Goal: Task Accomplishment & Management: Manage account settings

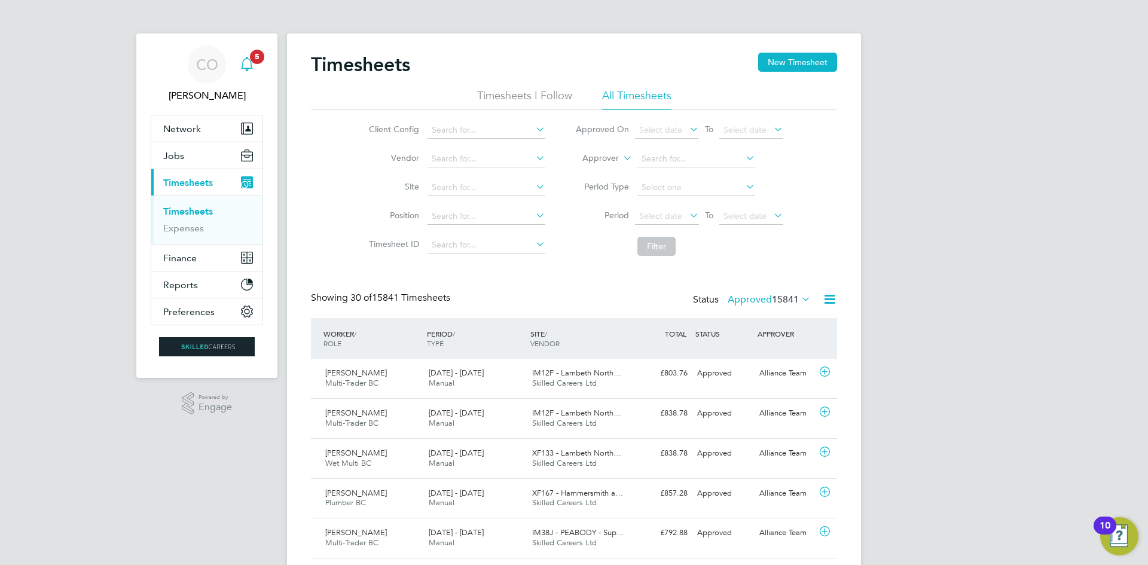
click at [244, 64] on icon "Main navigation" at bounding box center [247, 64] width 14 height 14
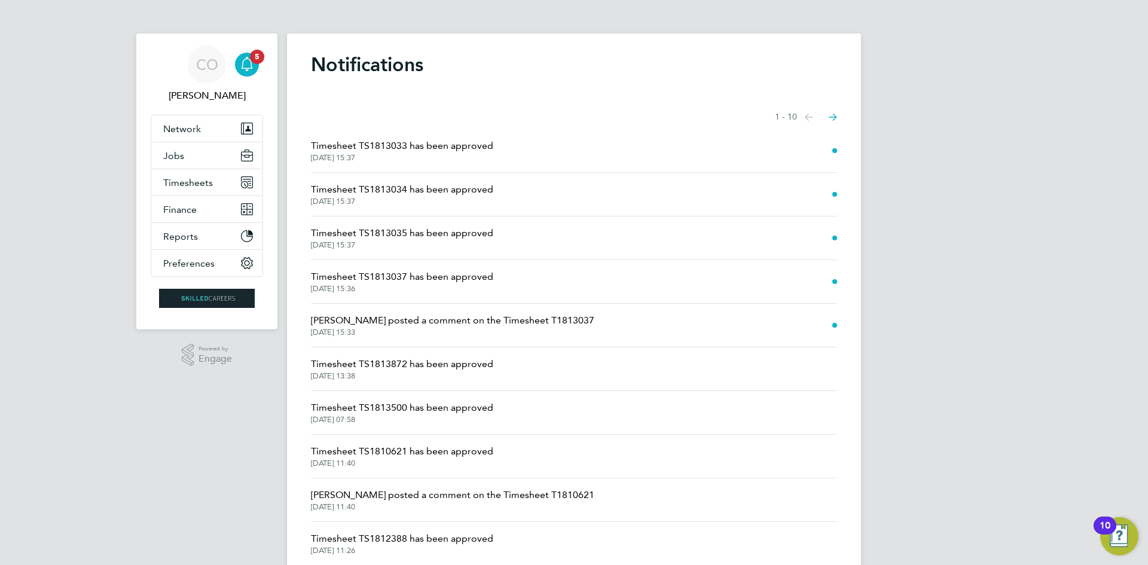
click at [354, 286] on span "[DATE] 15:36" at bounding box center [402, 289] width 182 height 10
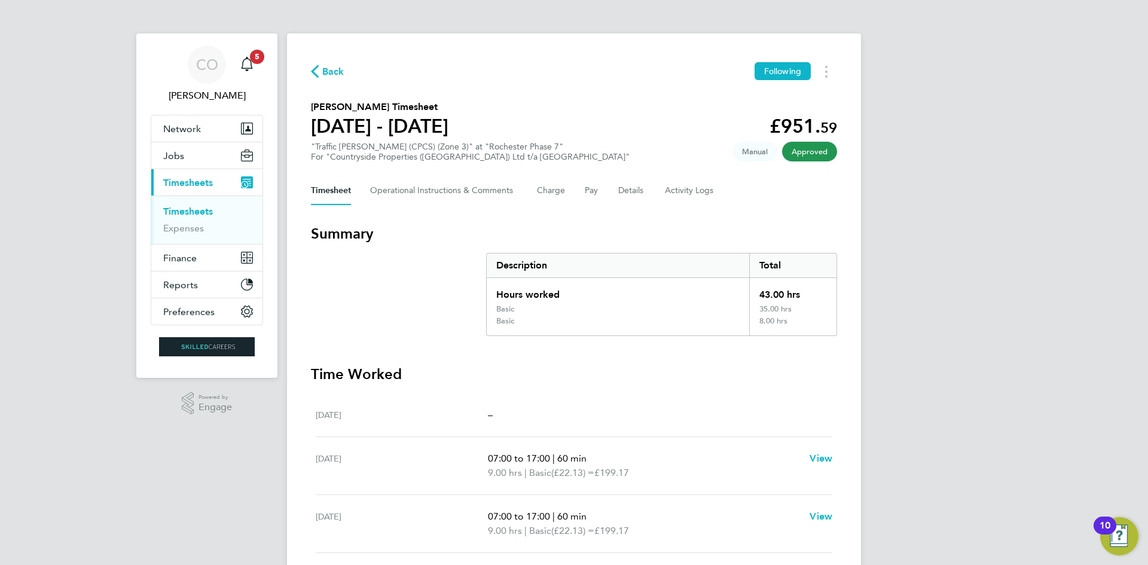
click at [324, 68] on span "Back" at bounding box center [333, 72] width 22 height 14
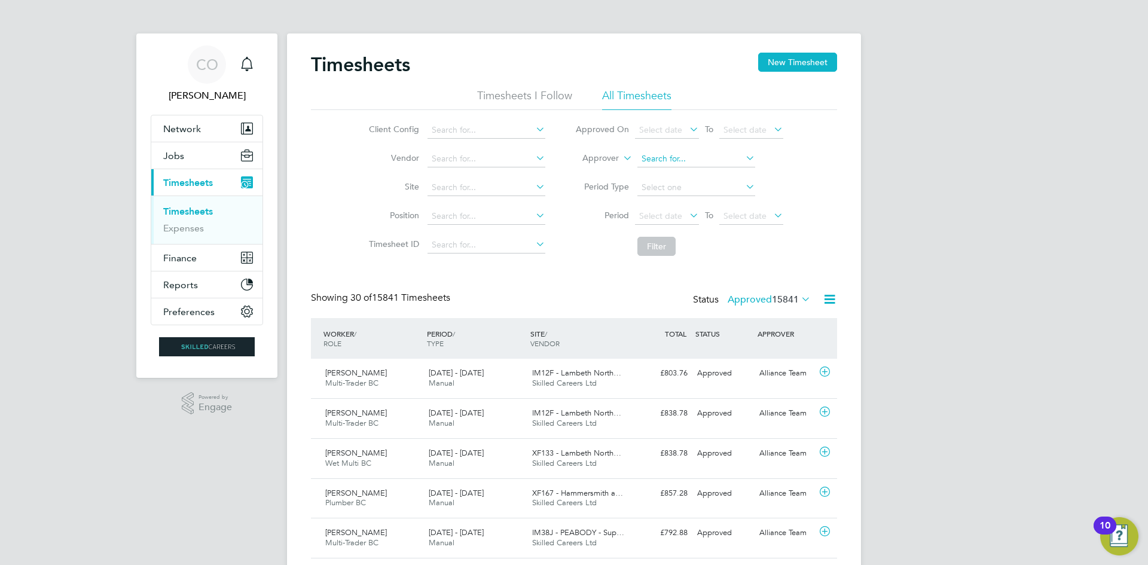
click at [681, 158] on input at bounding box center [696, 159] width 118 height 17
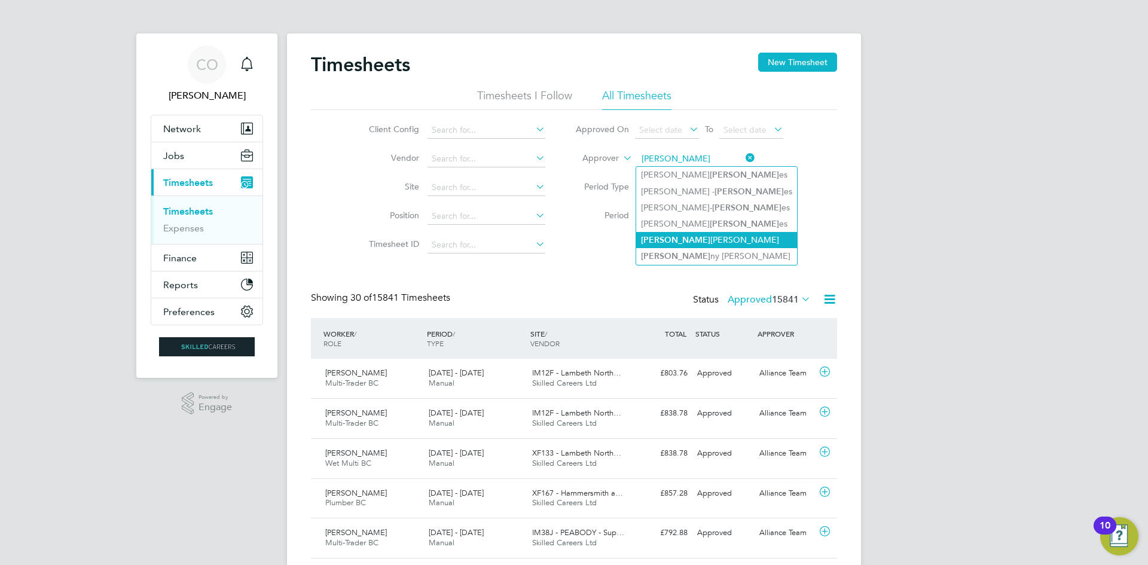
click at [685, 232] on li "[PERSON_NAME] [PERSON_NAME]" at bounding box center [716, 240] width 161 height 16
type input "[PERSON_NAME]"
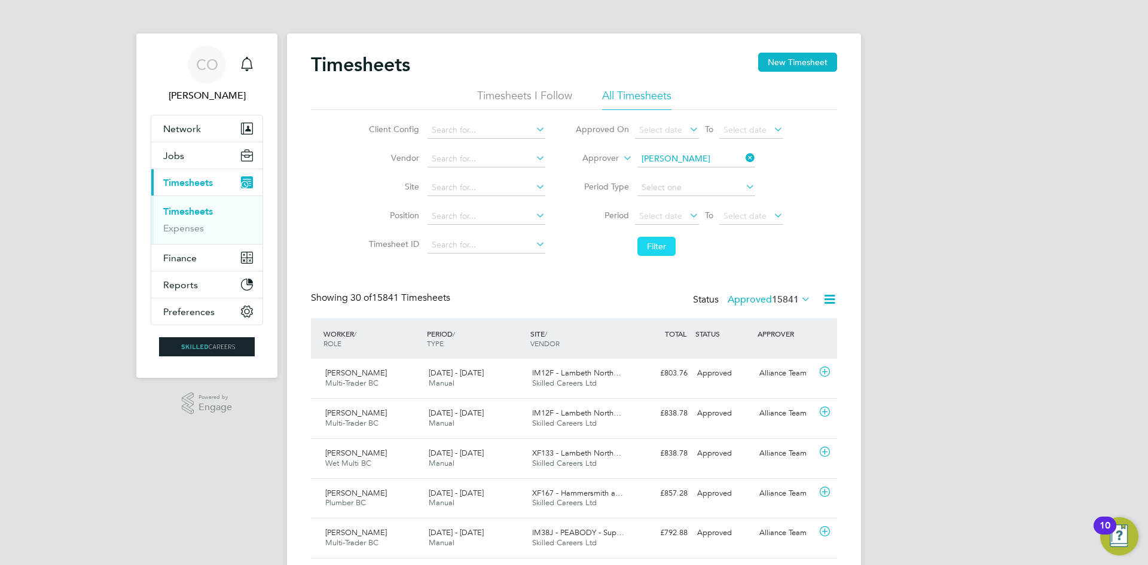
click at [656, 238] on button "Filter" at bounding box center [656, 246] width 38 height 19
click at [761, 299] on label "Approved 92" at bounding box center [777, 300] width 67 height 12
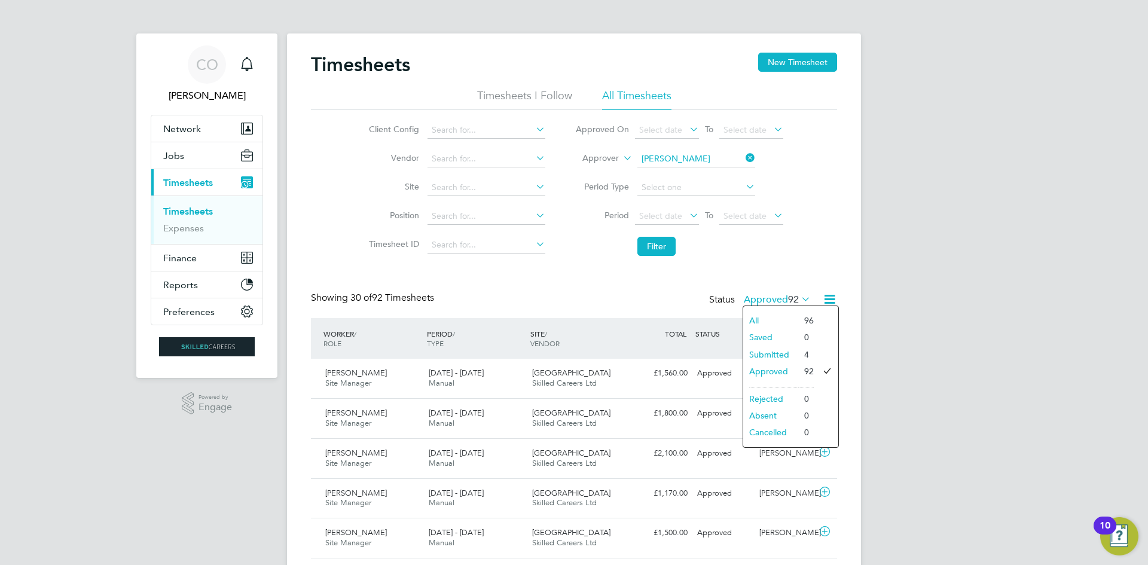
click at [771, 351] on li "Submitted" at bounding box center [770, 354] width 55 height 17
